Goal: Find specific page/section: Find specific page/section

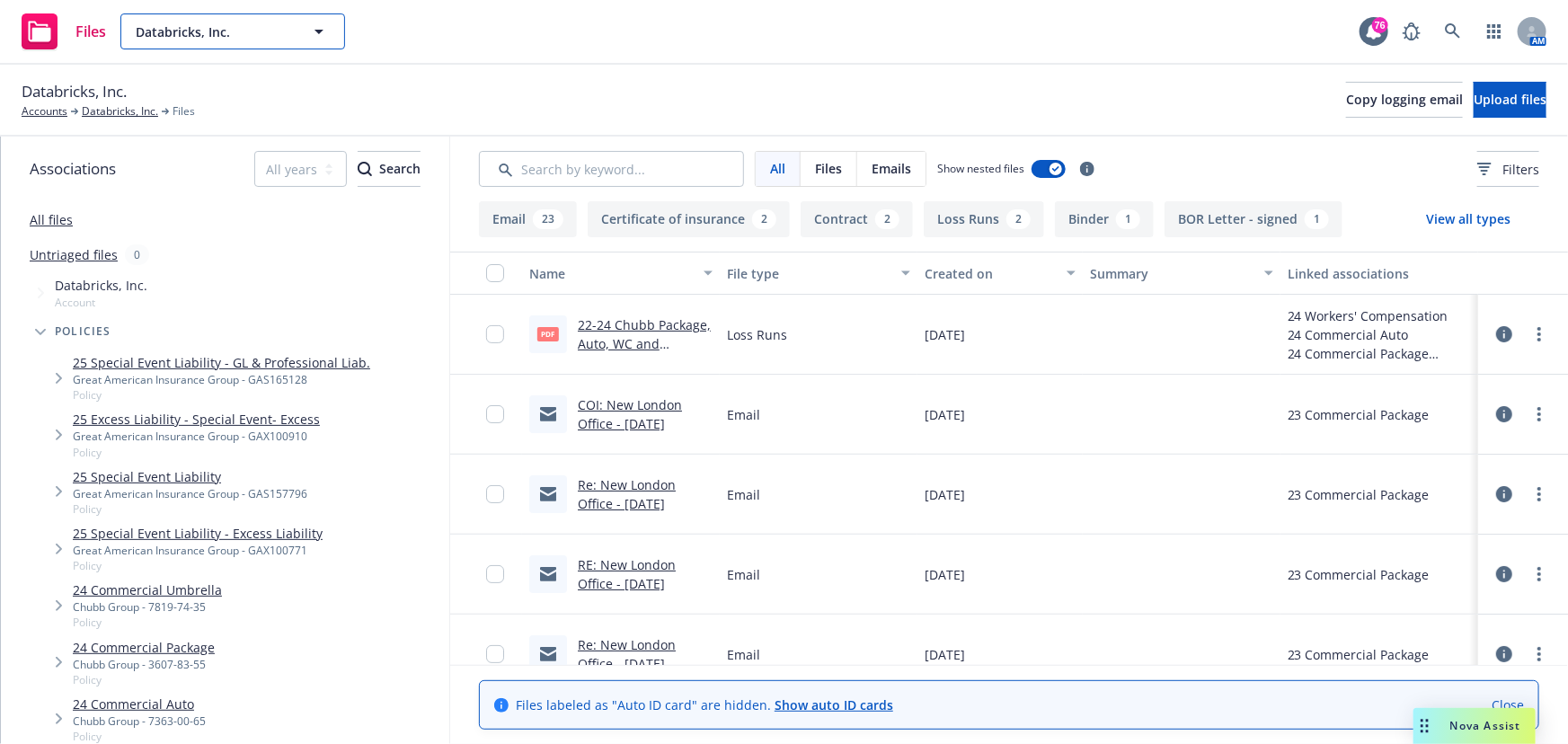
click at [313, 38] on icon "button" at bounding box center [319, 31] width 22 height 22
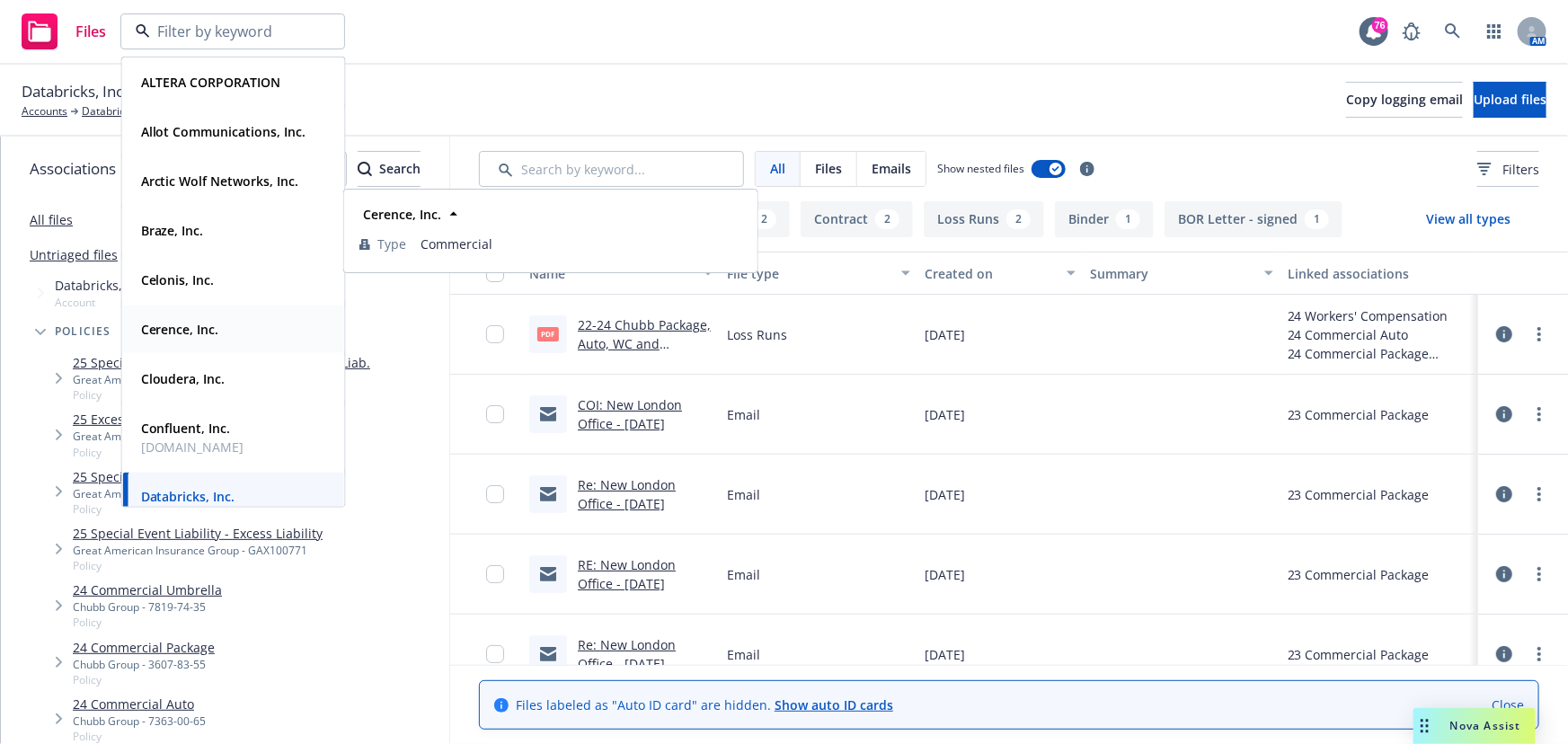
scroll to position [163, 0]
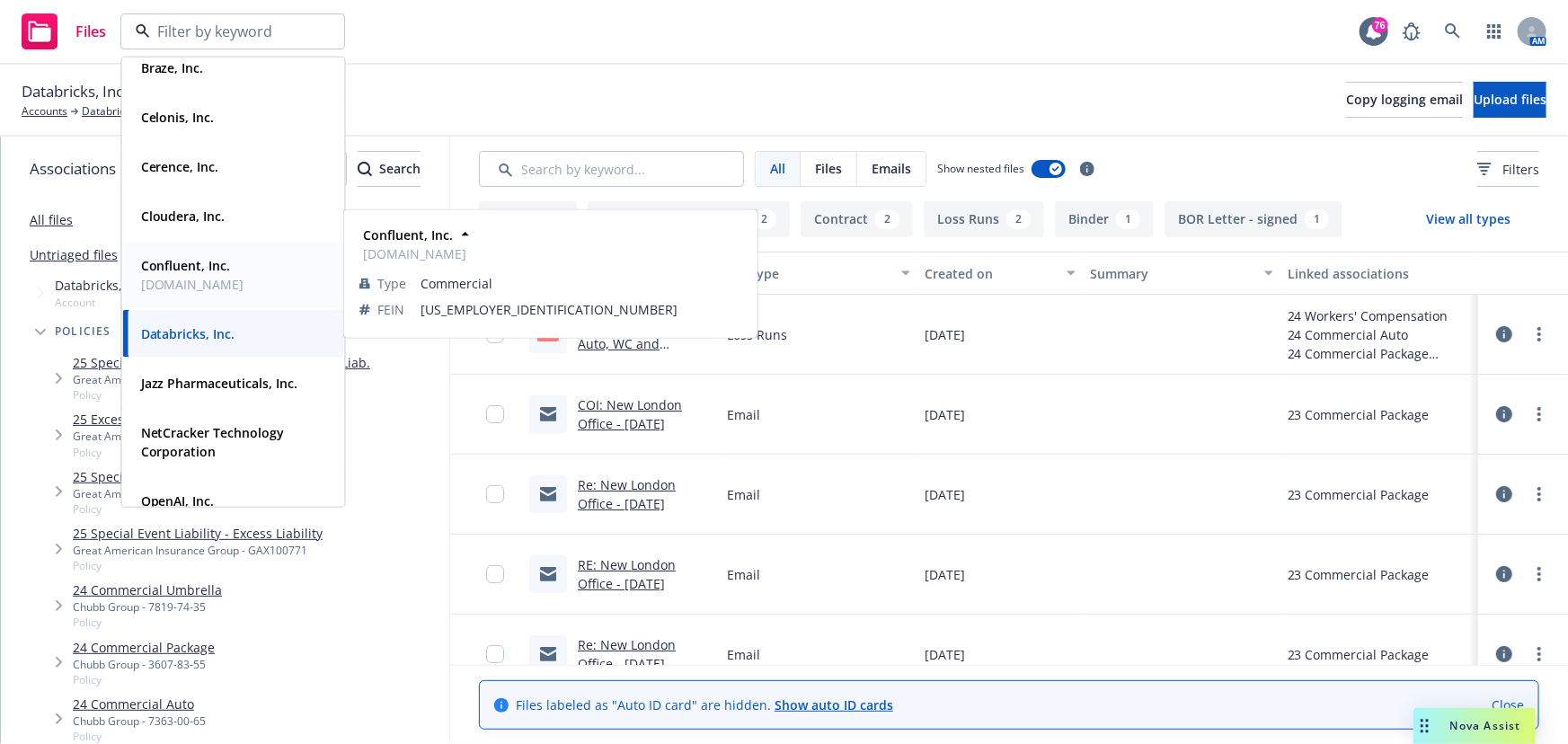
click at [205, 263] on strong "Confluent, Inc." at bounding box center [186, 265] width 90 height 17
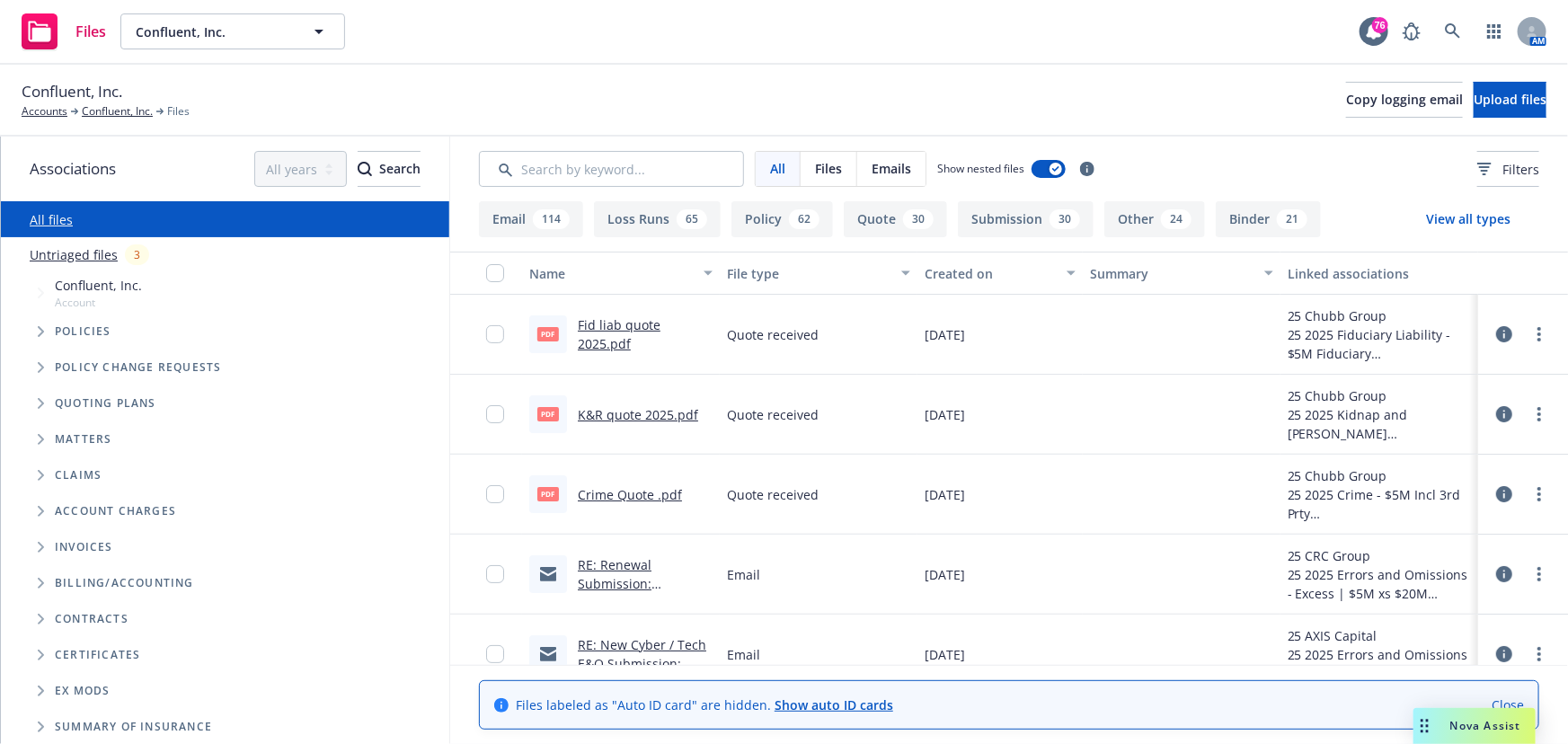
click at [79, 333] on span "Policies" at bounding box center [83, 331] width 57 height 11
click at [72, 327] on span "Policies" at bounding box center [83, 331] width 57 height 11
click at [112, 115] on link "Confluent, Inc." at bounding box center [117, 112] width 71 height 16
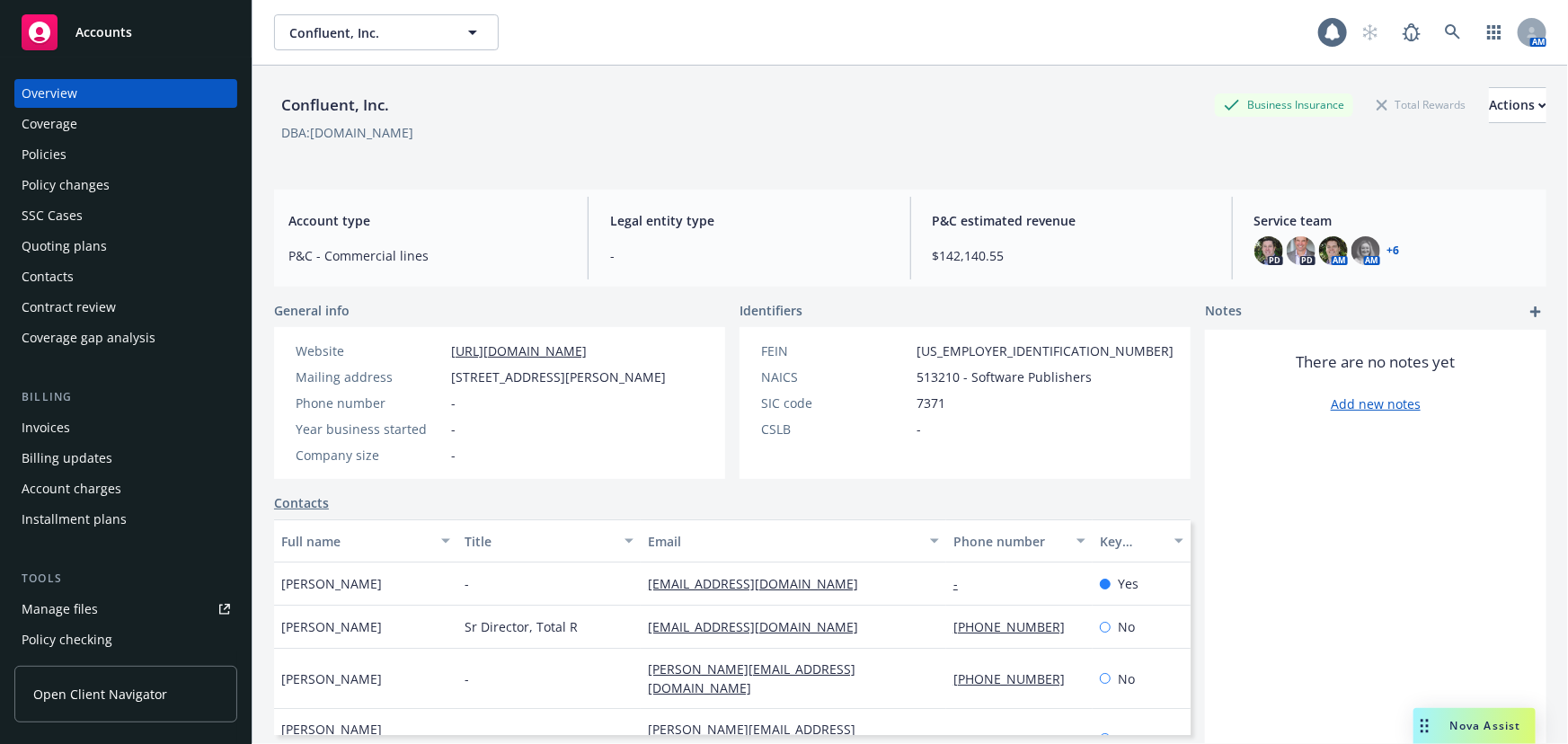
click at [51, 165] on div "Policies" at bounding box center [44, 155] width 45 height 29
